Goal: Navigation & Orientation: Find specific page/section

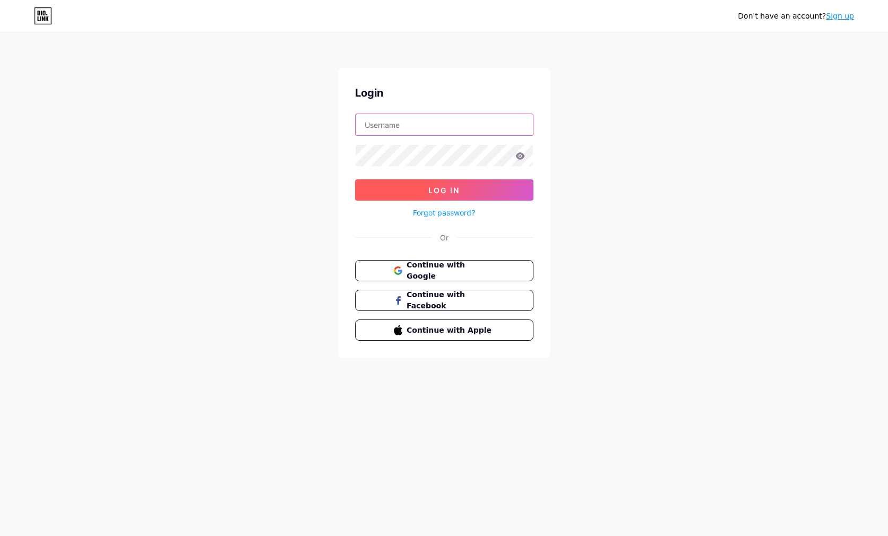
type input "[EMAIL_ADDRESS][DOMAIN_NAME]"
click at [426, 191] on button "Log In" at bounding box center [444, 189] width 178 height 21
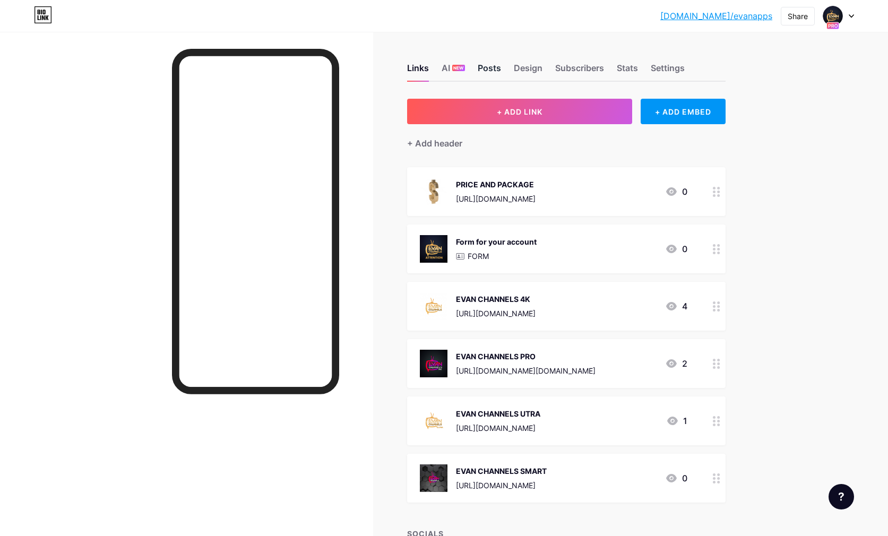
click at [495, 71] on div "Posts" at bounding box center [489, 71] width 23 height 19
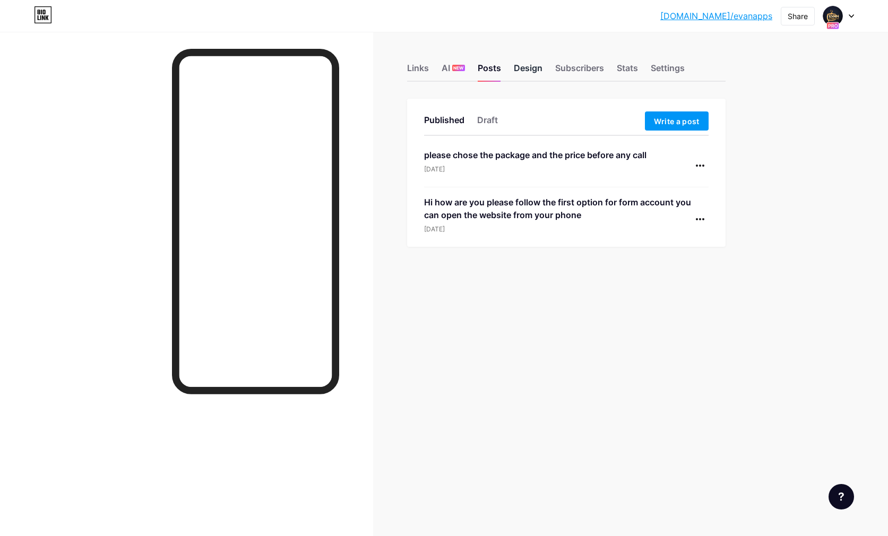
click at [527, 71] on div "Design" at bounding box center [528, 71] width 29 height 19
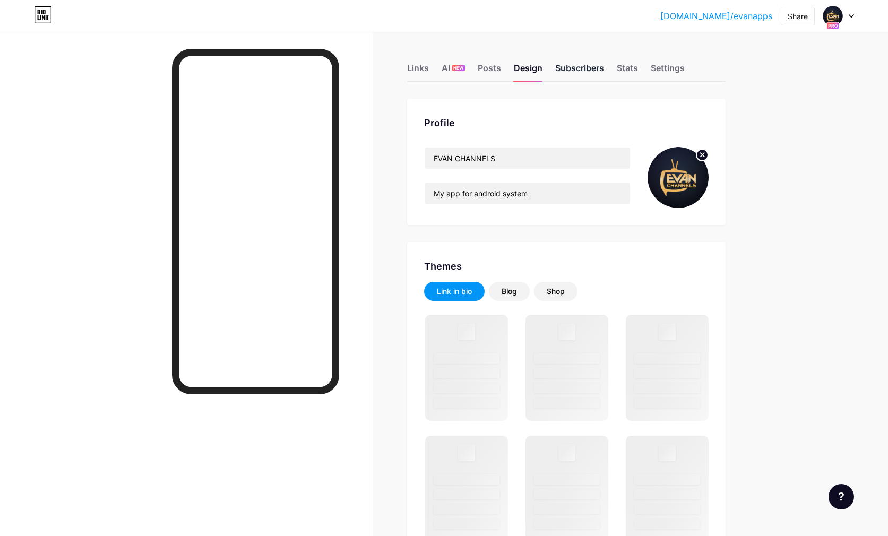
click at [587, 70] on div "Subscribers" at bounding box center [579, 71] width 49 height 19
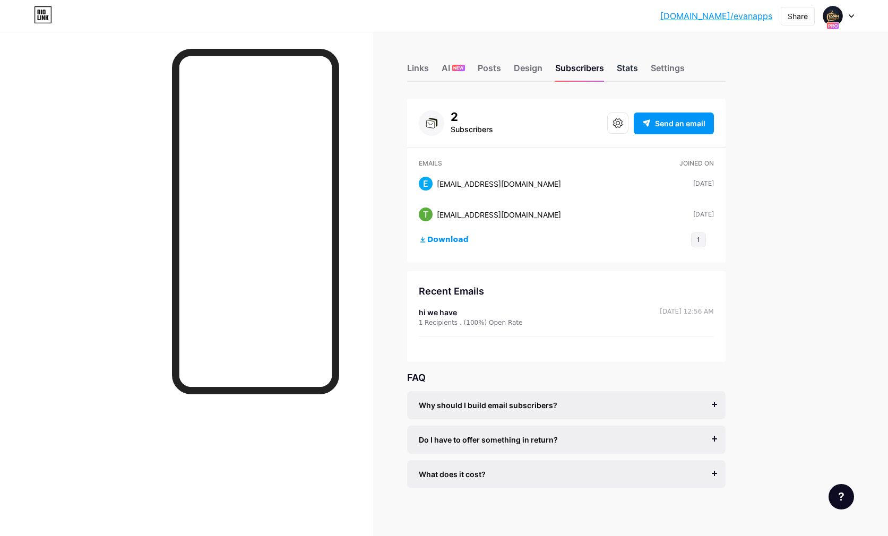
click at [623, 68] on div "Stats" at bounding box center [627, 71] width 21 height 19
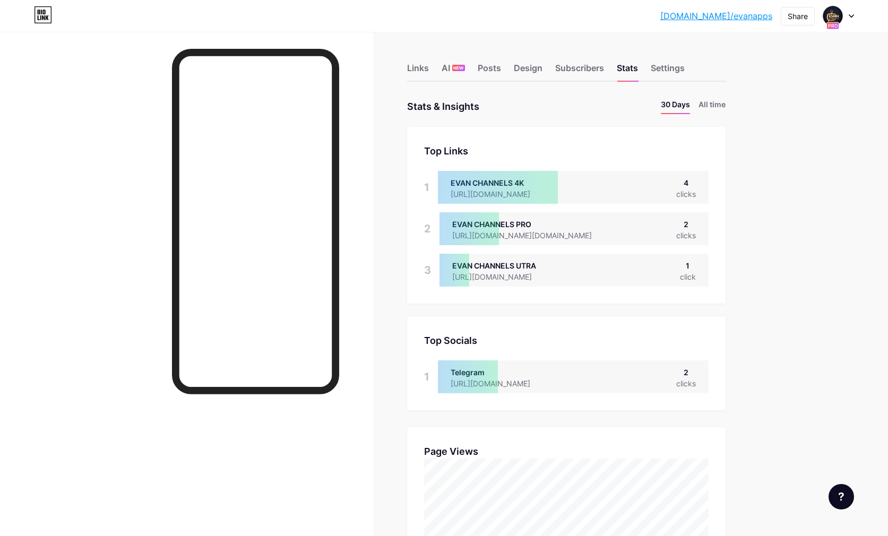
scroll to position [536, 888]
click at [578, 69] on div "Subscribers" at bounding box center [579, 71] width 49 height 19
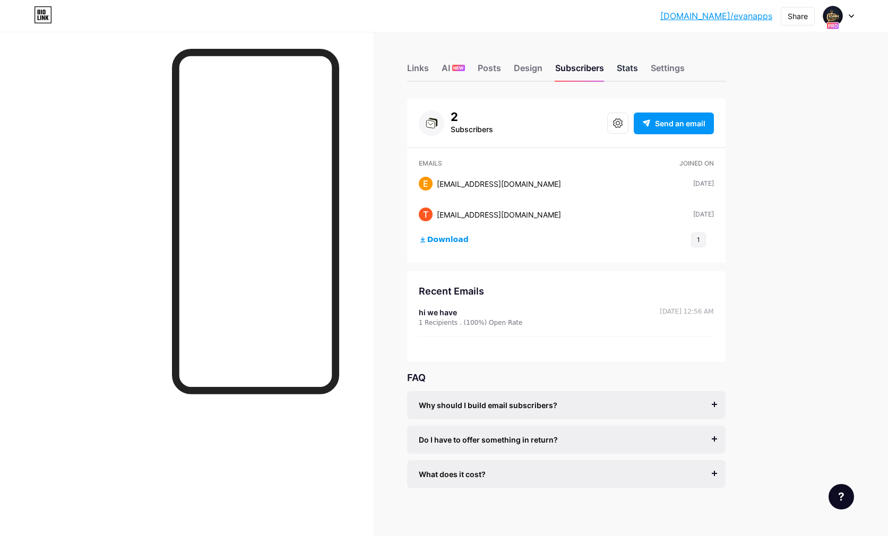
click at [627, 68] on div "Stats" at bounding box center [627, 71] width 21 height 19
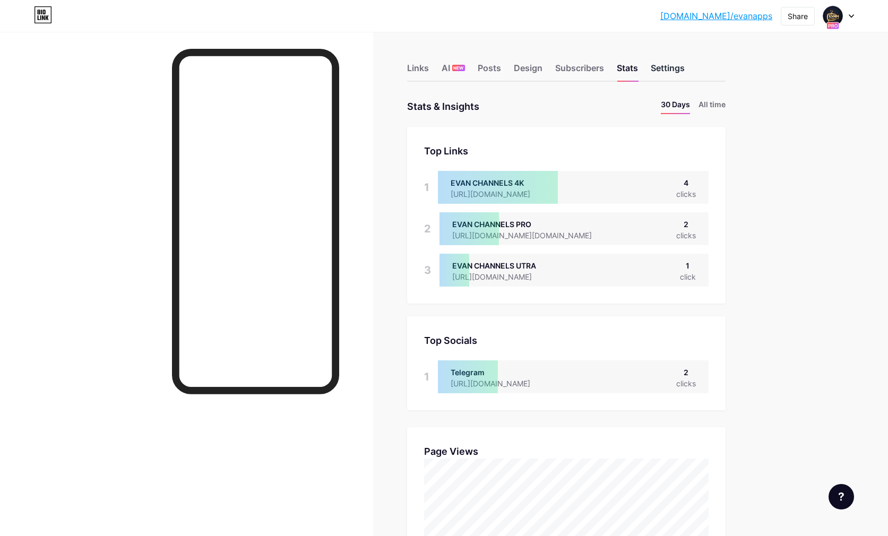
scroll to position [536, 888]
click at [661, 68] on div "Settings" at bounding box center [668, 71] width 34 height 19
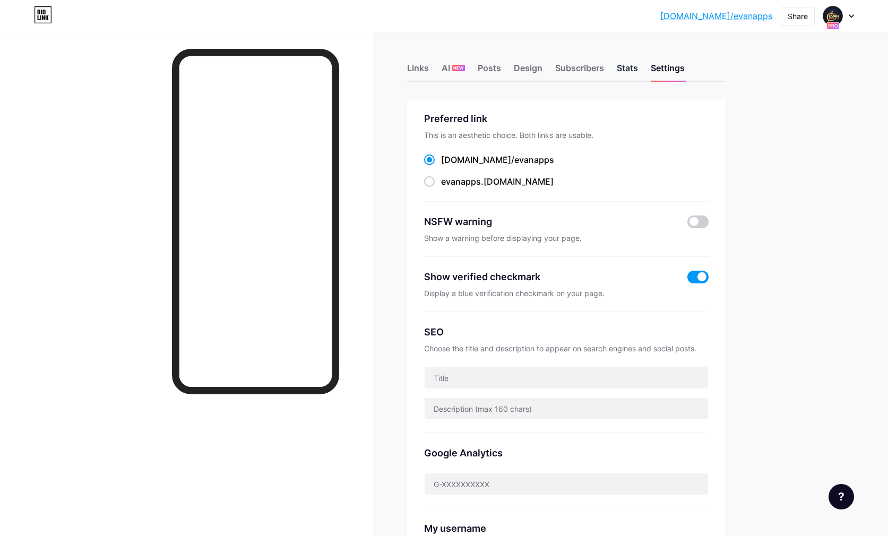
click at [627, 66] on div "Stats" at bounding box center [627, 71] width 21 height 19
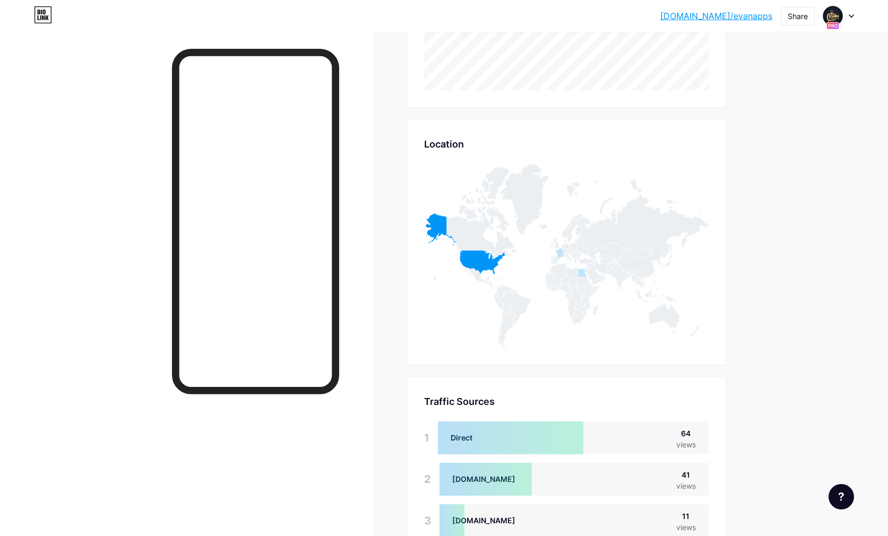
scroll to position [512, 0]
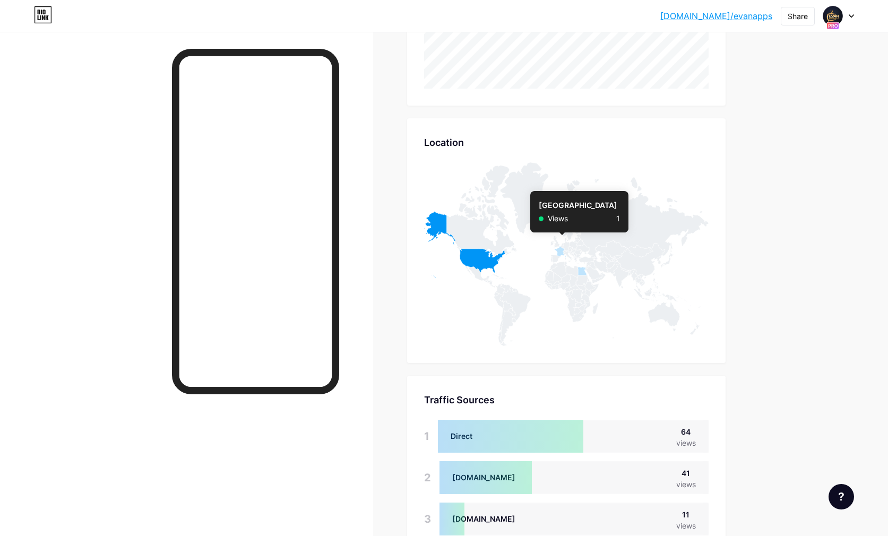
click at [560, 253] on icon at bounding box center [560, 251] width 11 height 11
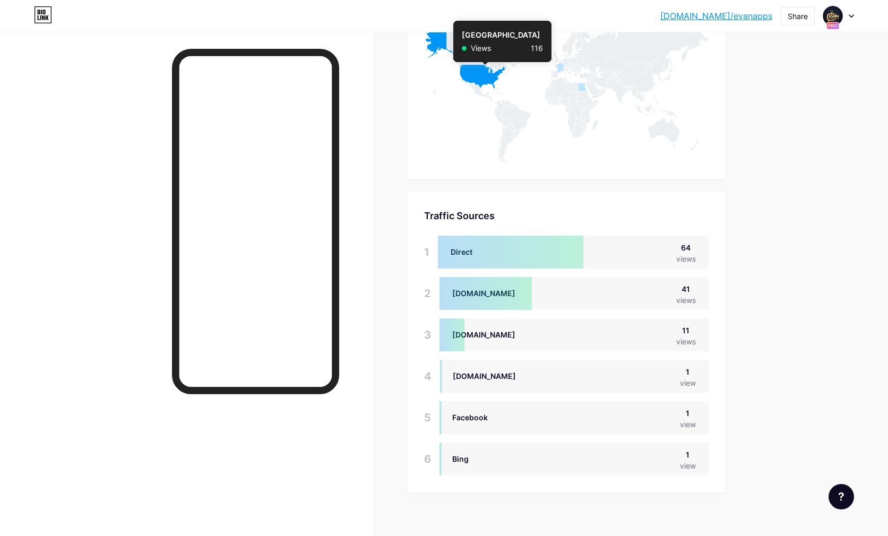
scroll to position [705, 0]
